Goal: Use online tool/utility: Utilize a website feature to perform a specific function

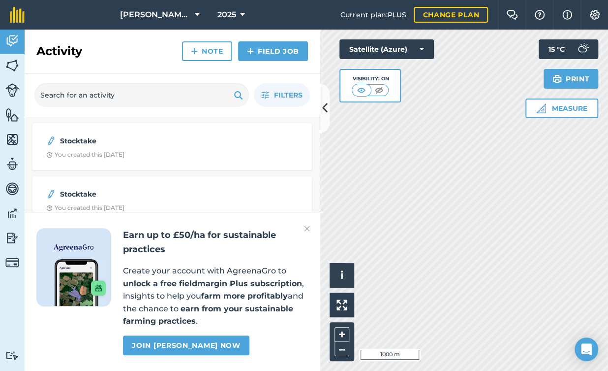
click at [321, 121] on button at bounding box center [325, 108] width 10 height 49
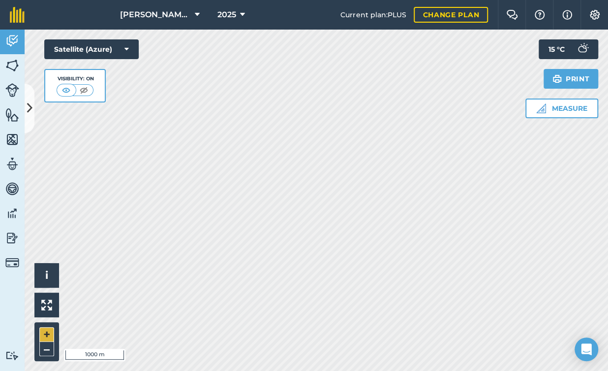
click at [46, 337] on button "+" at bounding box center [46, 334] width 15 height 15
click at [42, 330] on button "+" at bounding box center [46, 334] width 15 height 15
click at [543, 108] on img at bounding box center [541, 108] width 10 height 10
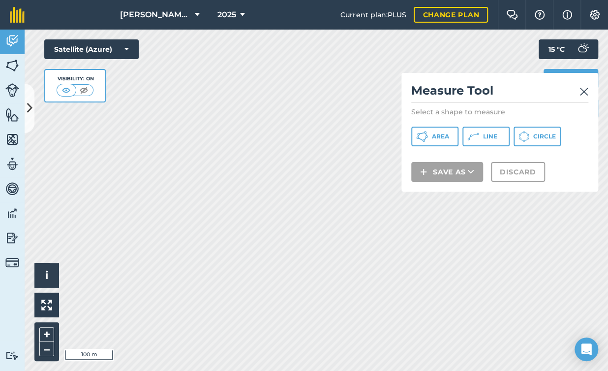
click at [476, 130] on icon at bounding box center [474, 136] width 12 height 12
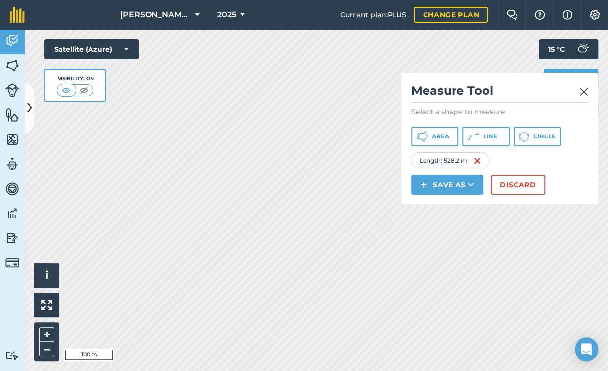
click at [483, 140] on button "Line" at bounding box center [486, 136] width 47 height 20
click at [513, 184] on button "Discard" at bounding box center [518, 185] width 54 height 20
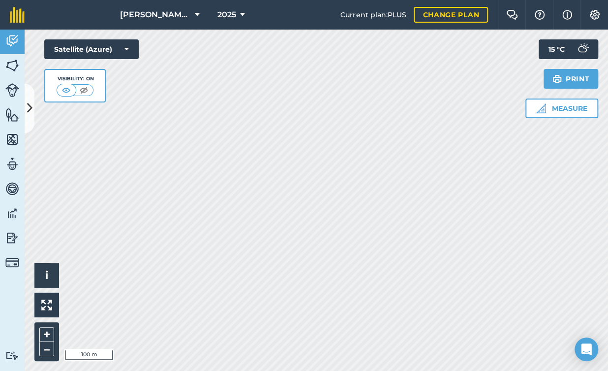
click at [562, 111] on button "Measure" at bounding box center [562, 108] width 73 height 20
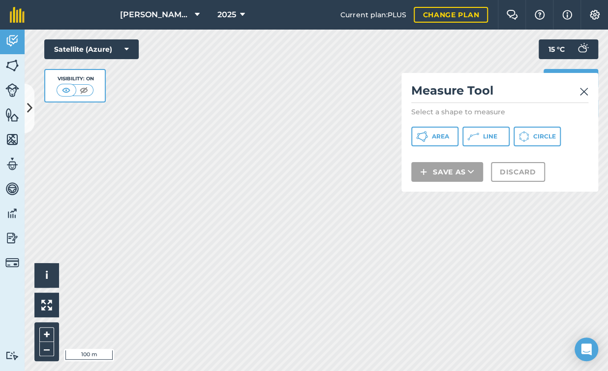
click at [489, 138] on span "Line" at bounding box center [490, 136] width 14 height 8
